Goal: Check status: Check status

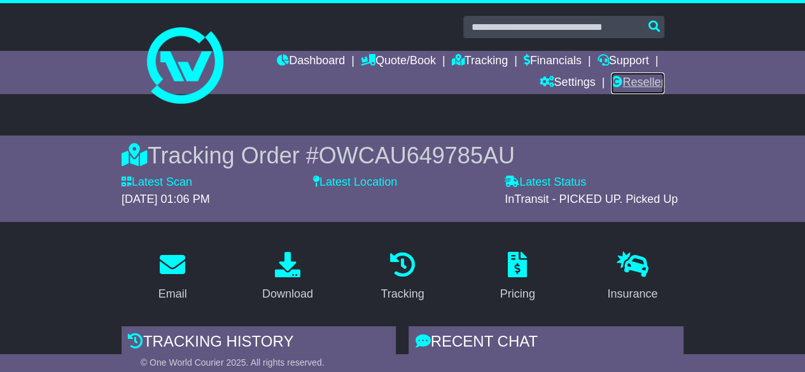
click at [656, 90] on link "Reseller" at bounding box center [637, 84] width 53 height 22
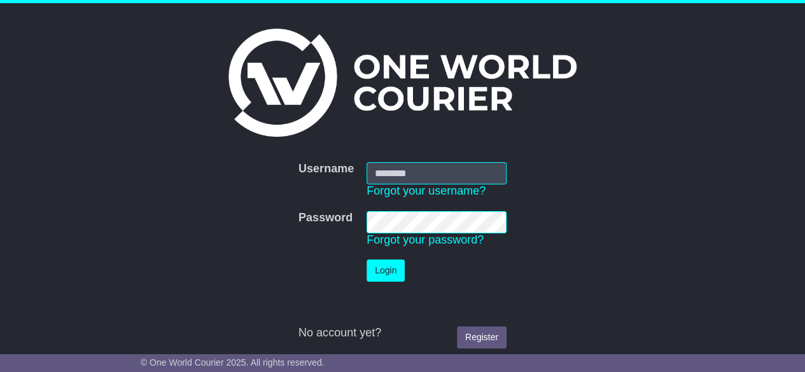
type input "********"
click at [389, 275] on button "Login" at bounding box center [386, 271] width 38 height 22
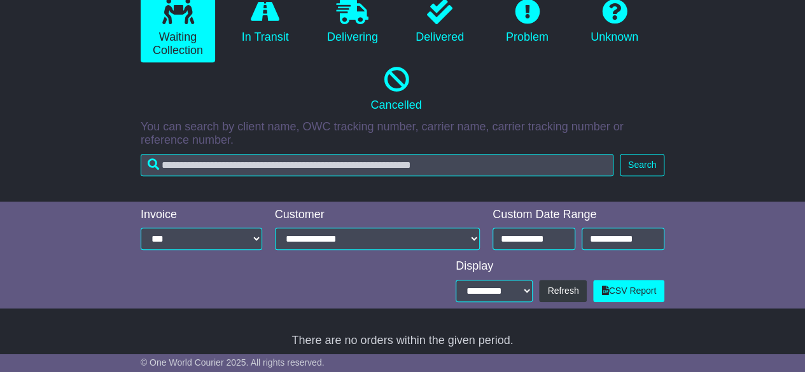
scroll to position [311, 0]
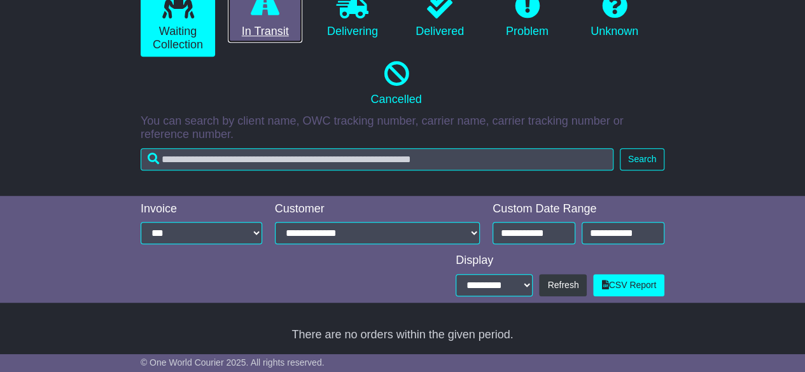
click at [258, 27] on link "In Transit" at bounding box center [265, 16] width 74 height 55
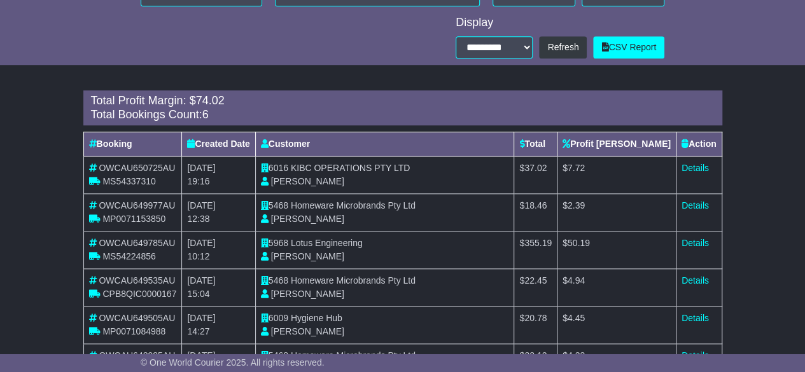
scroll to position [559, 0]
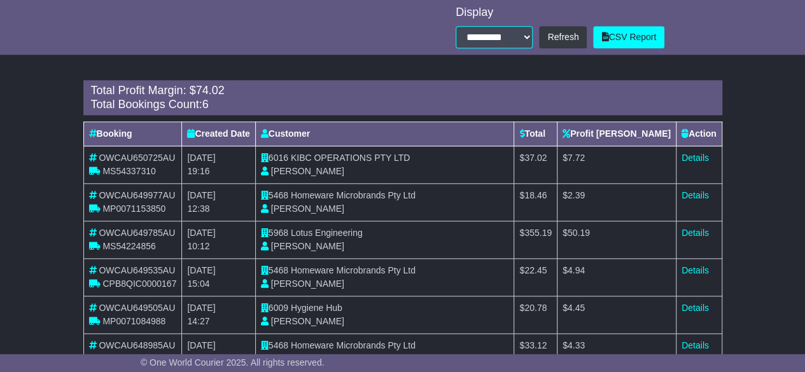
click at [323, 169] on span "Hayley Hooper" at bounding box center [307, 171] width 73 height 10
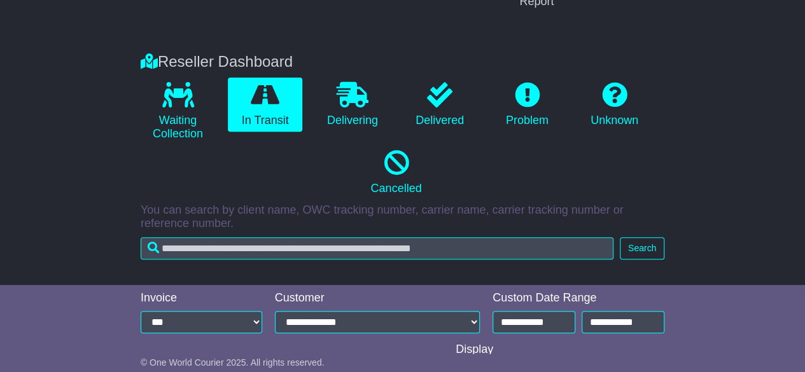
scroll to position [220, 0]
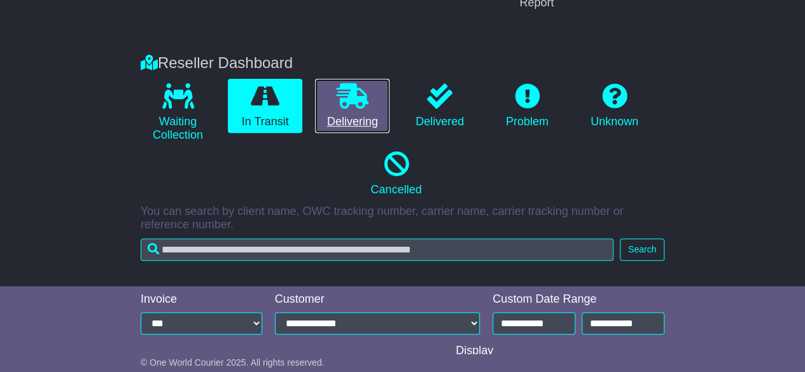
click at [353, 121] on link "Delivering" at bounding box center [352, 106] width 74 height 55
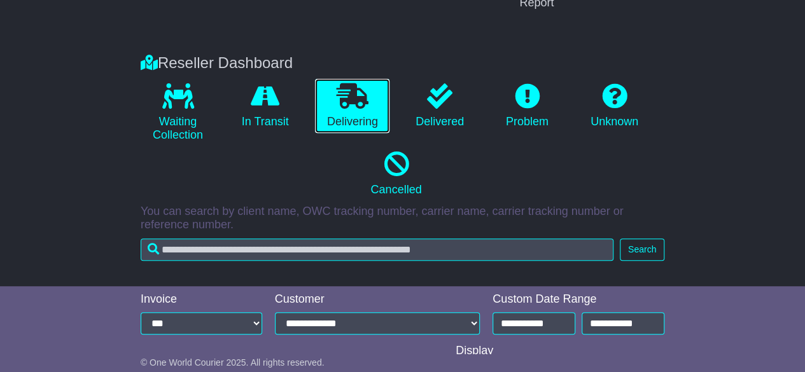
scroll to position [311, 0]
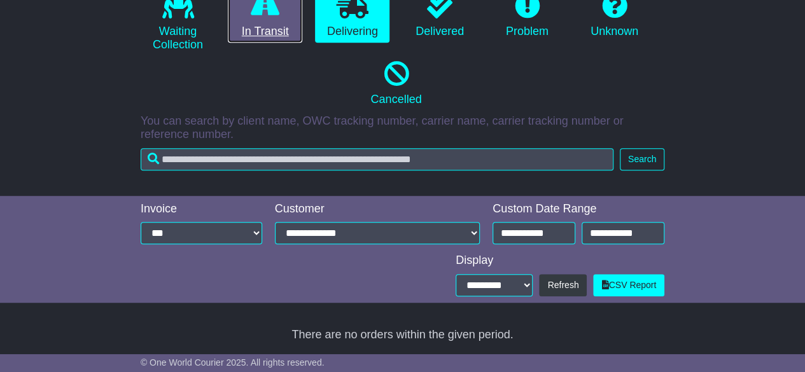
click at [297, 28] on link "In Transit" at bounding box center [265, 16] width 74 height 55
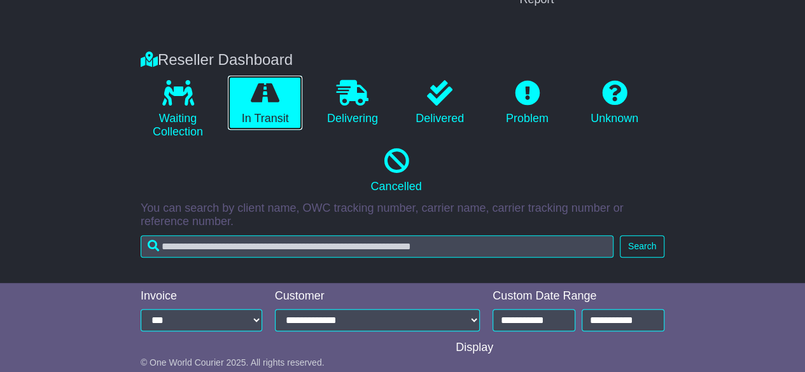
scroll to position [0, 0]
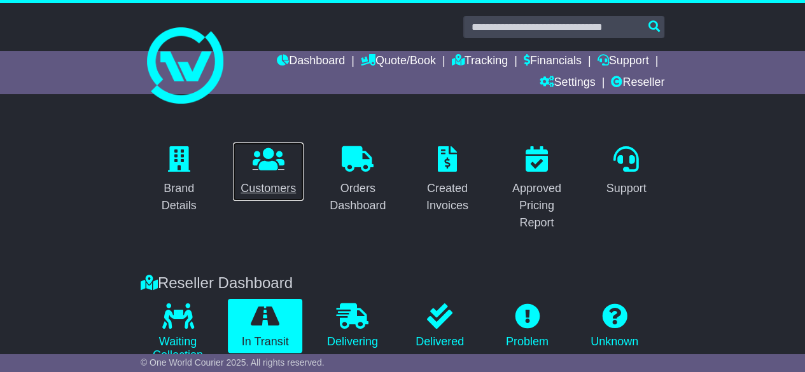
click at [275, 169] on icon at bounding box center [269, 158] width 32 height 25
